Goal: Information Seeking & Learning: Check status

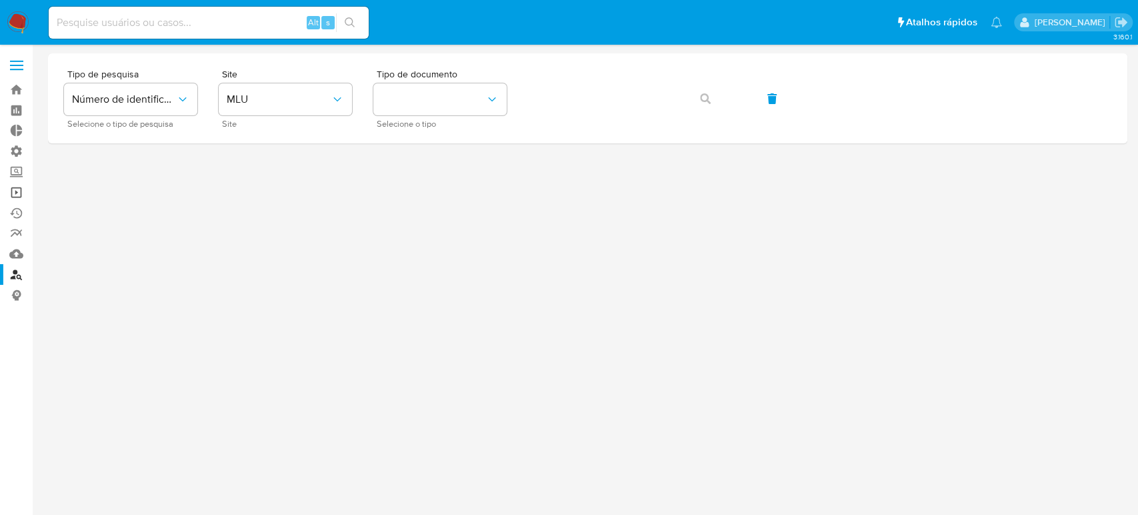
click at [21, 191] on link "Operações em massa" at bounding box center [79, 192] width 159 height 21
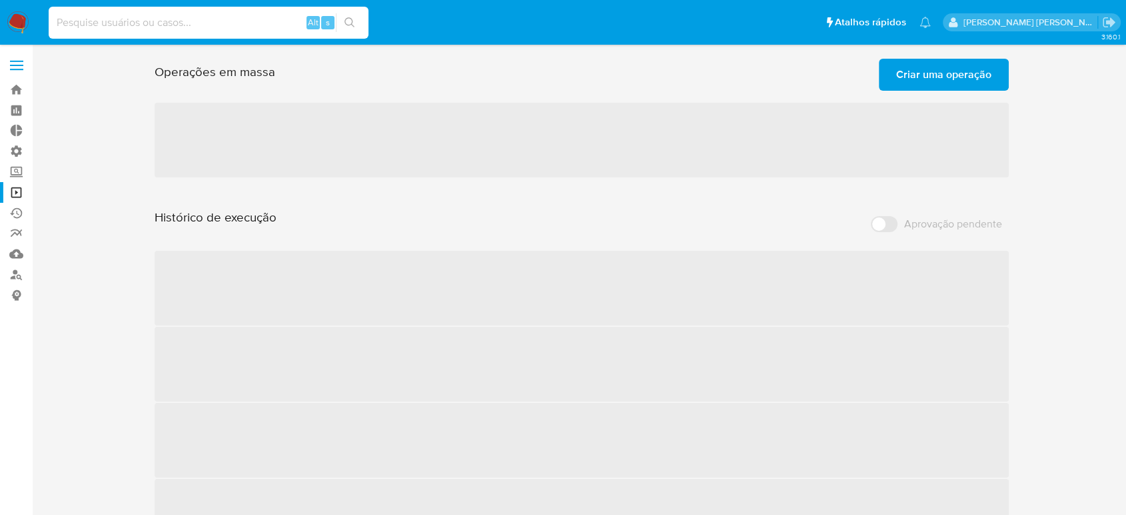
click at [149, 25] on input at bounding box center [209, 22] width 320 height 17
paste input "ruberoniautopecas@gmail.com"
type input "ruberoniautopecas@gmail.com"
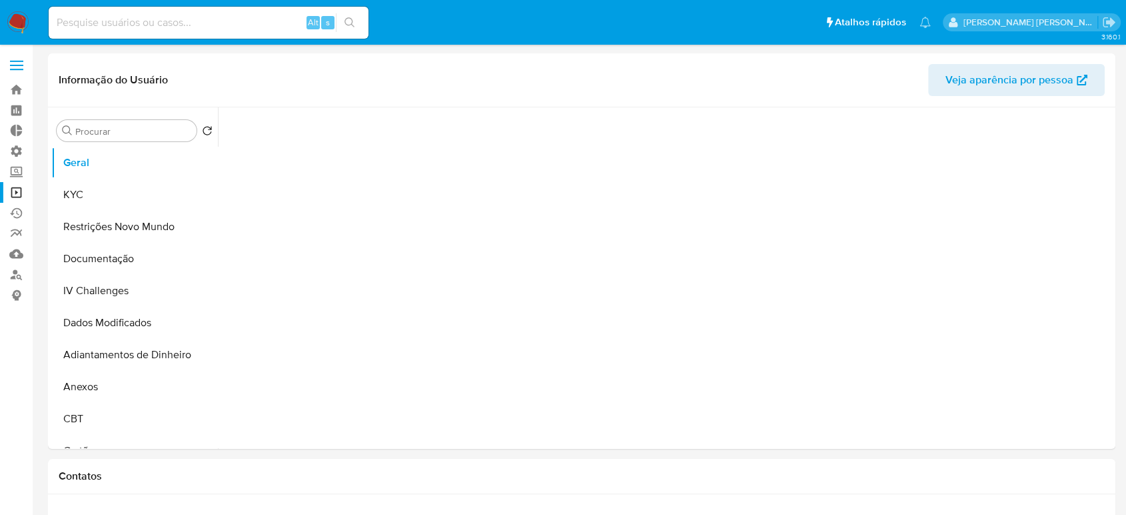
select select "10"
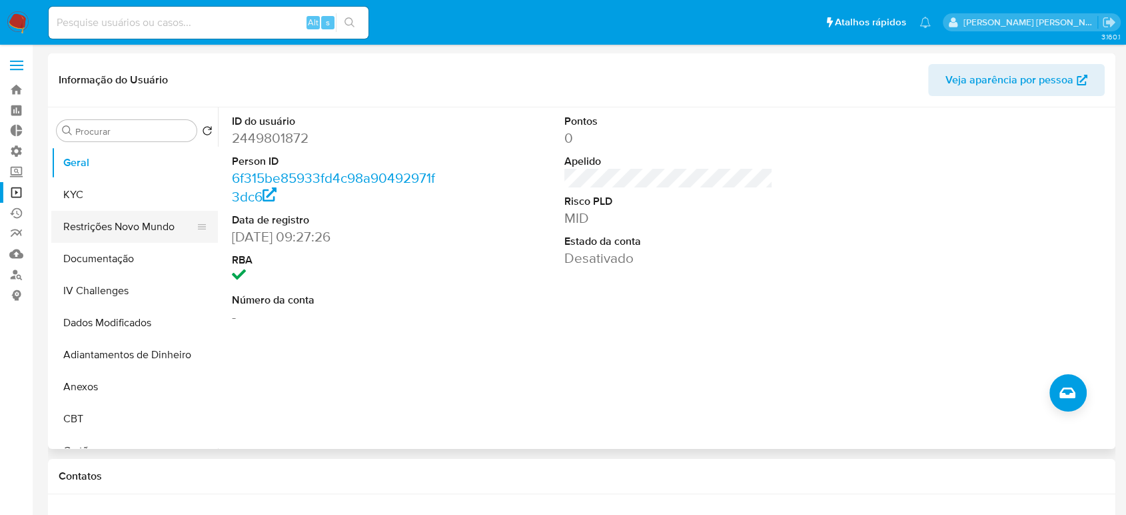
click at [123, 231] on button "Restrições Novo Mundo" at bounding box center [129, 227] width 156 height 32
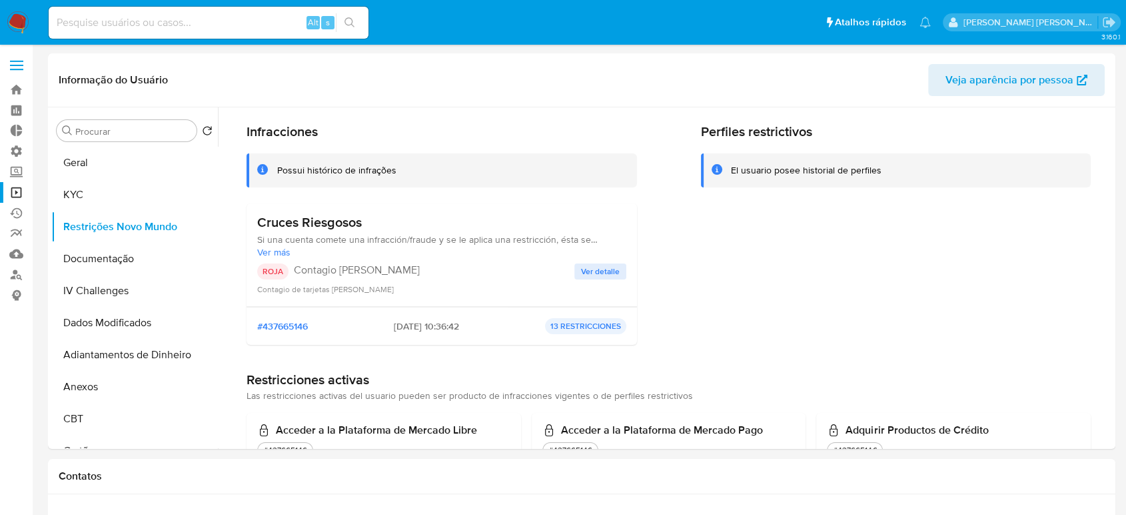
scroll to position [38, 0]
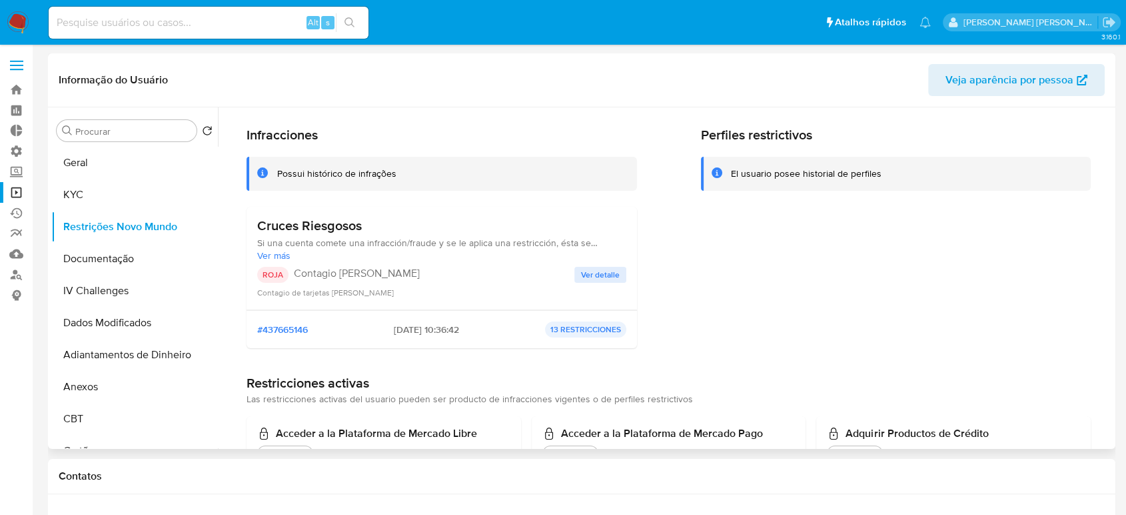
click at [607, 273] on span "Ver detalle" at bounding box center [600, 274] width 39 height 13
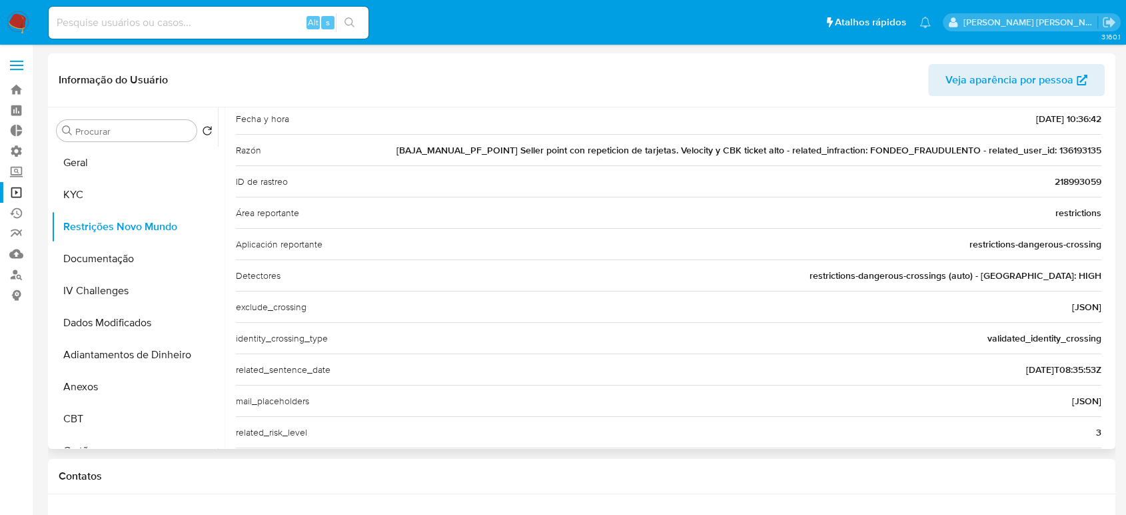
scroll to position [210, 0]
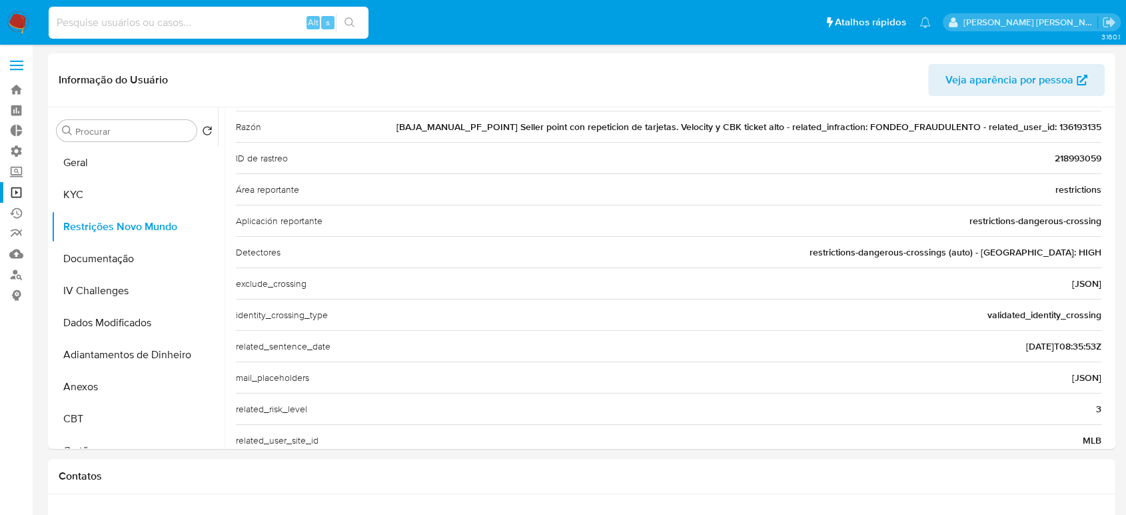
click at [221, 23] on input at bounding box center [209, 22] width 320 height 17
paste input "Ruberoni.sulsorocaba@gmail.com"
type input "Ruberoni.sulsorocaba@gmail.com"
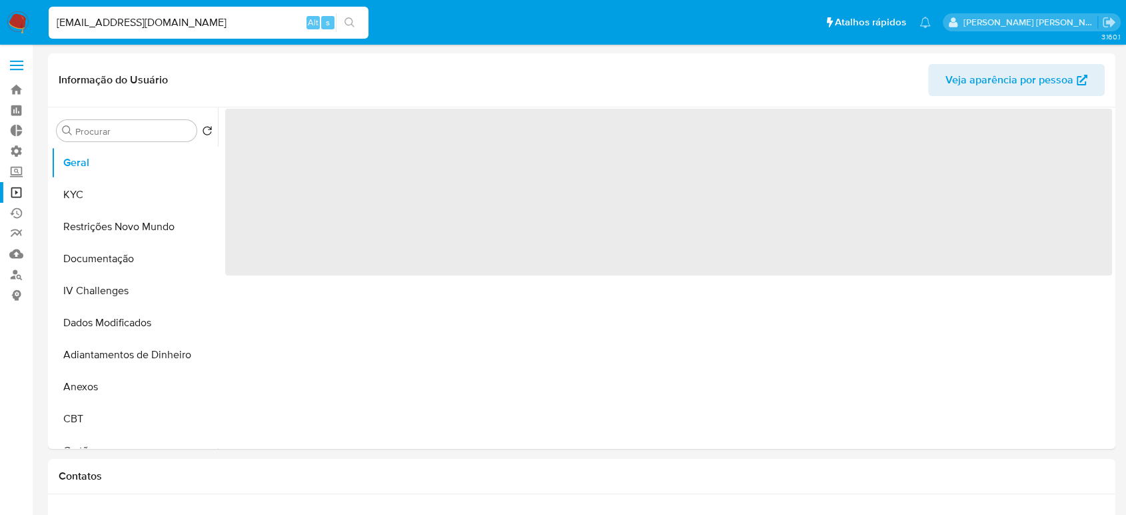
select select "10"
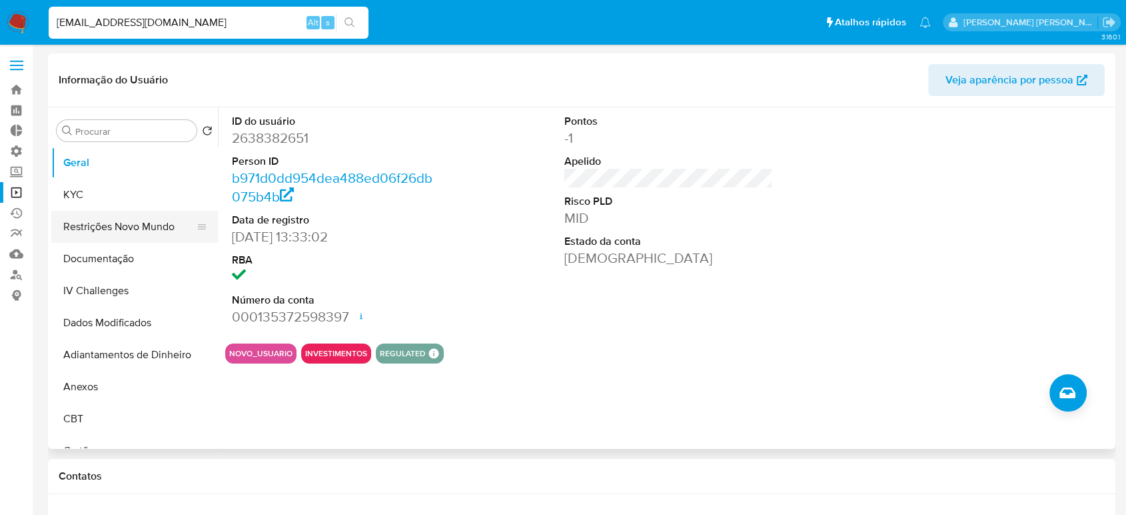
click at [139, 230] on button "Restrições Novo Mundo" at bounding box center [129, 227] width 156 height 32
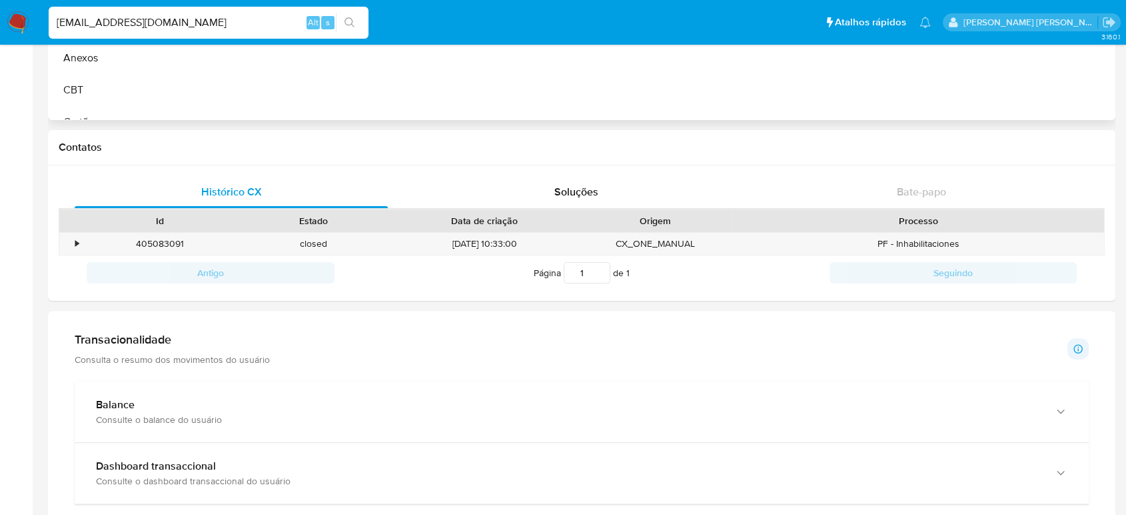
scroll to position [331, 0]
click at [75, 247] on div "•" at bounding box center [76, 241] width 3 height 13
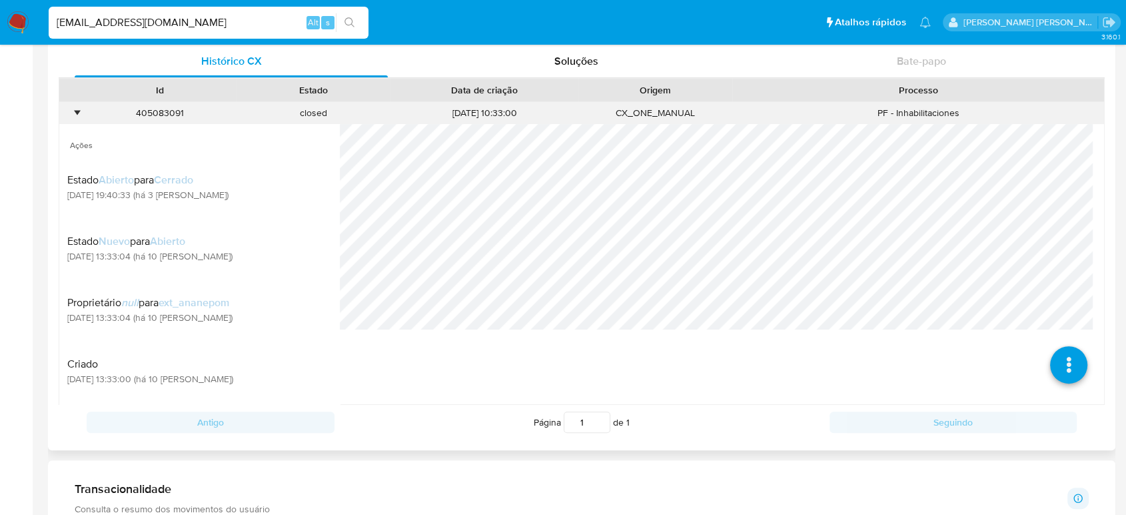
scroll to position [461, 0]
